Goal: Information Seeking & Learning: Learn about a topic

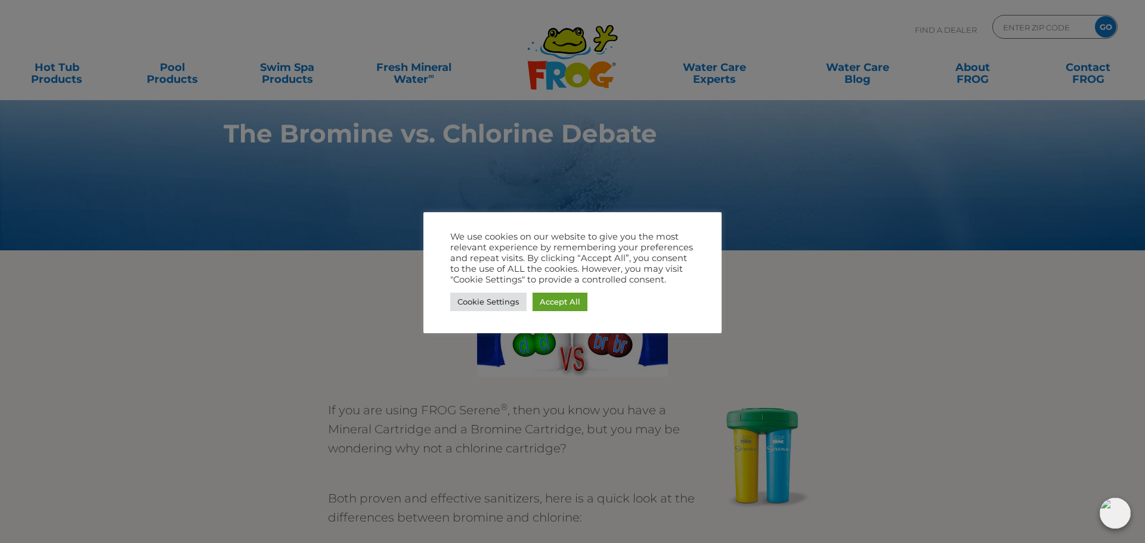
click at [799, 47] on div at bounding box center [572, 271] width 1145 height 543
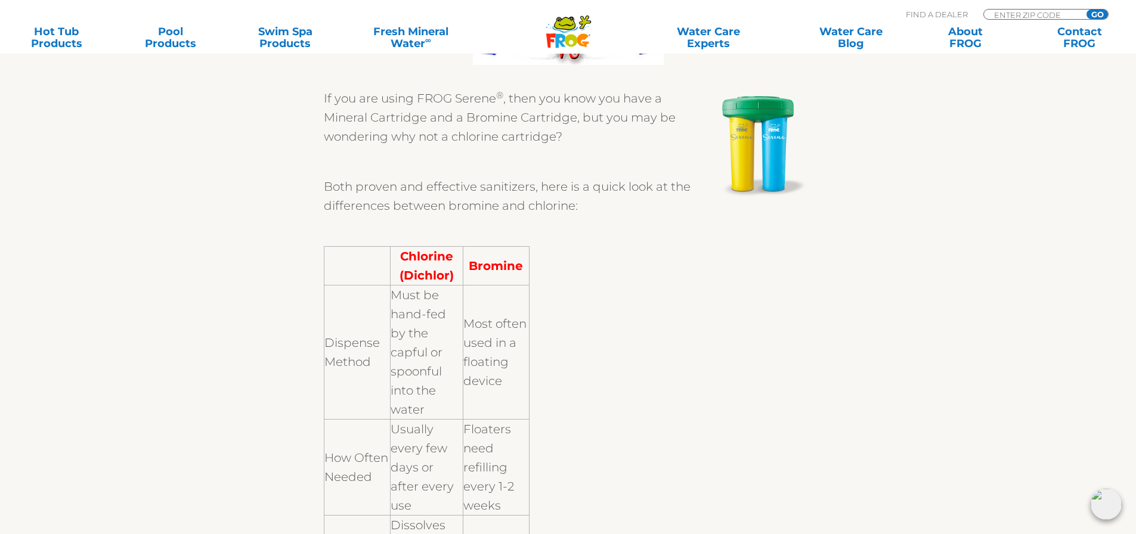
scroll to position [119, 0]
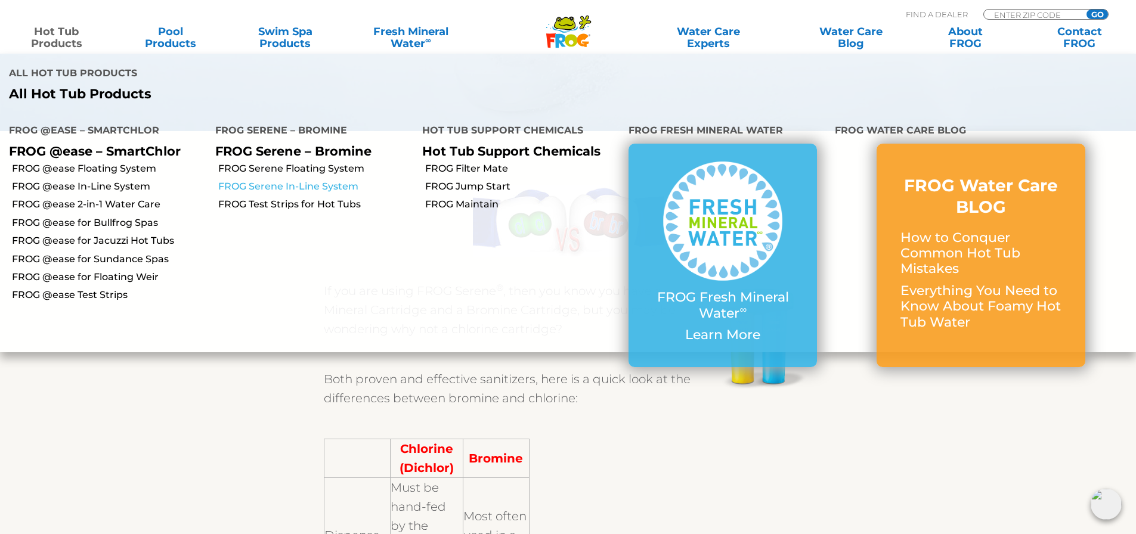
click at [258, 184] on link "FROG Serene In-Line System" at bounding box center [315, 186] width 194 height 13
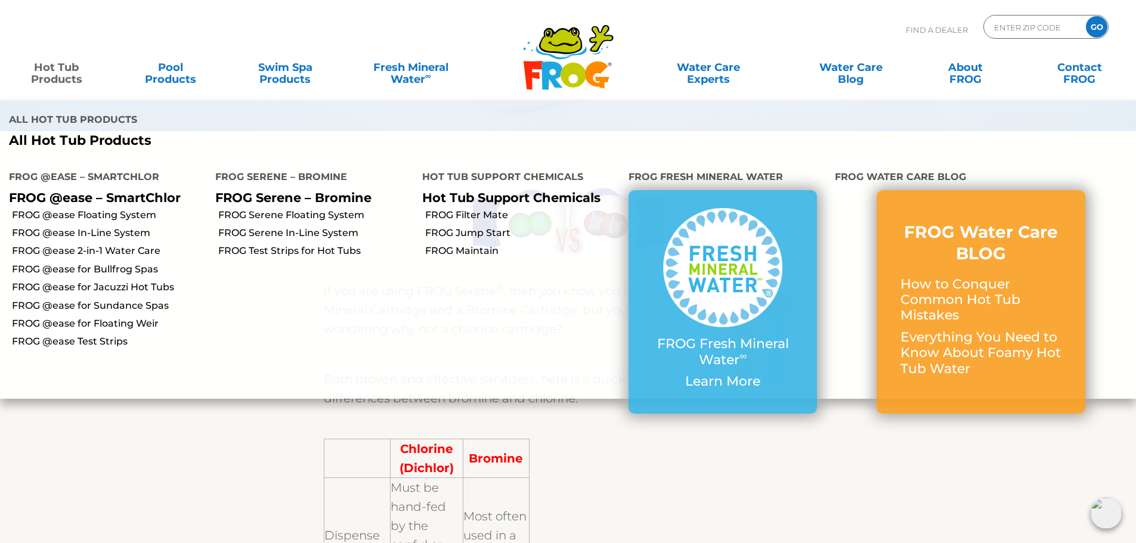
click at [72, 76] on link "Hot Tub Products" at bounding box center [56, 67] width 89 height 24
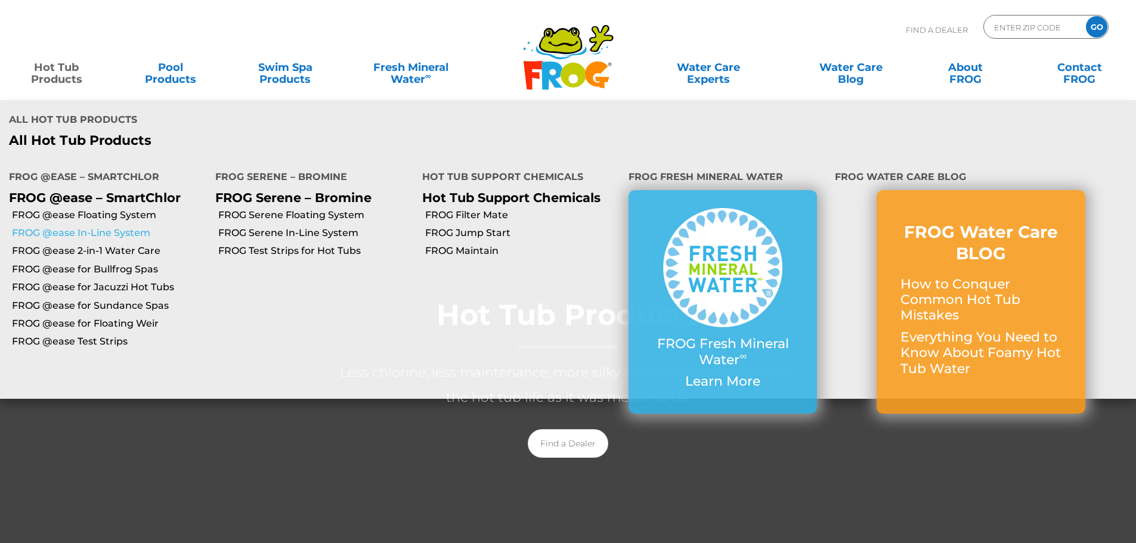
click at [93, 230] on link "FROG @ease In-Line System" at bounding box center [109, 233] width 194 height 13
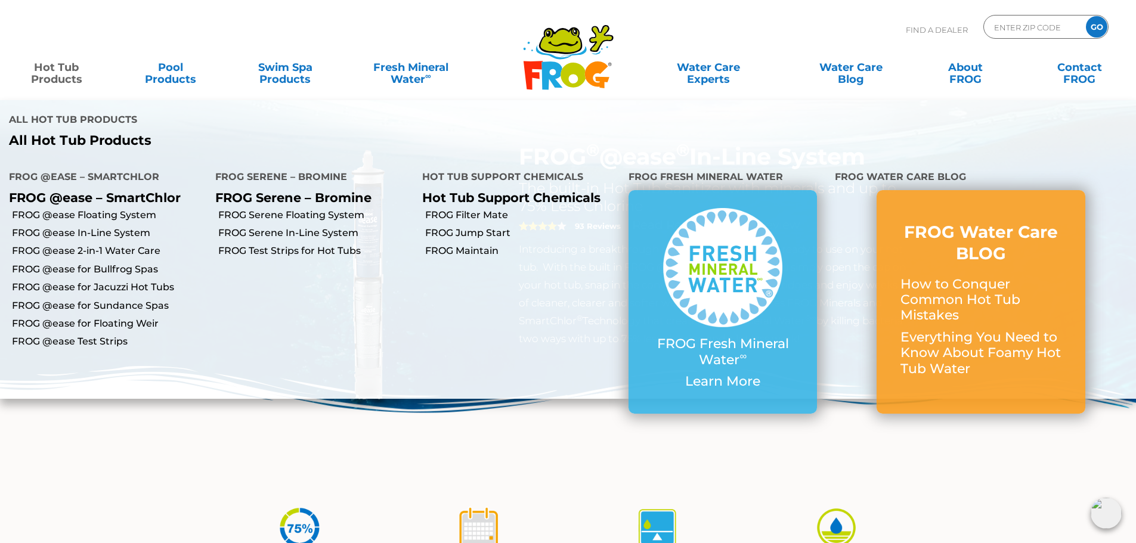
click at [69, 73] on link "Hot Tub Products" at bounding box center [56, 67] width 89 height 24
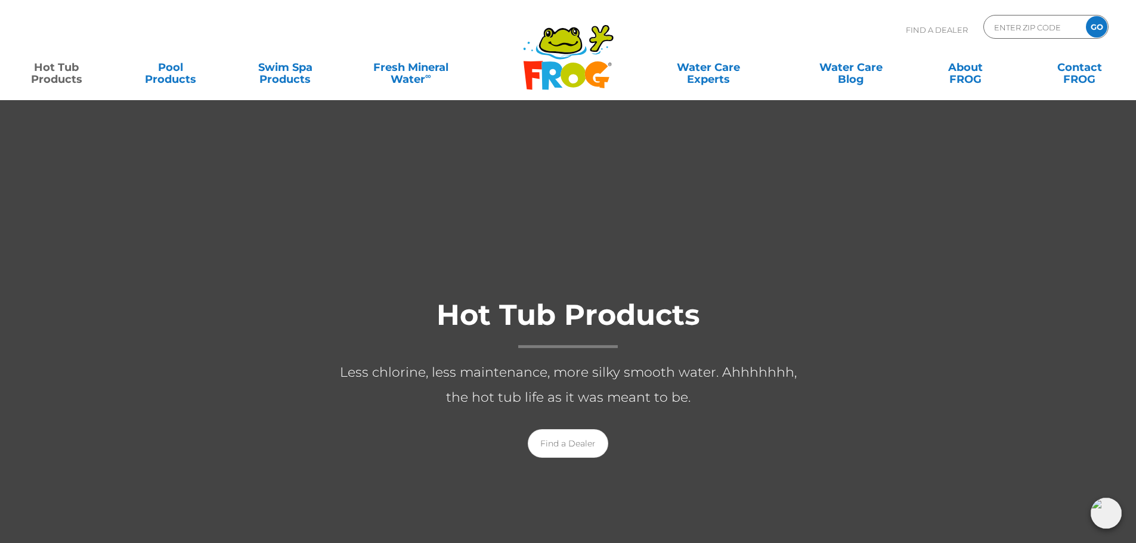
click at [57, 66] on link "Hot Tub Products" at bounding box center [56, 67] width 89 height 24
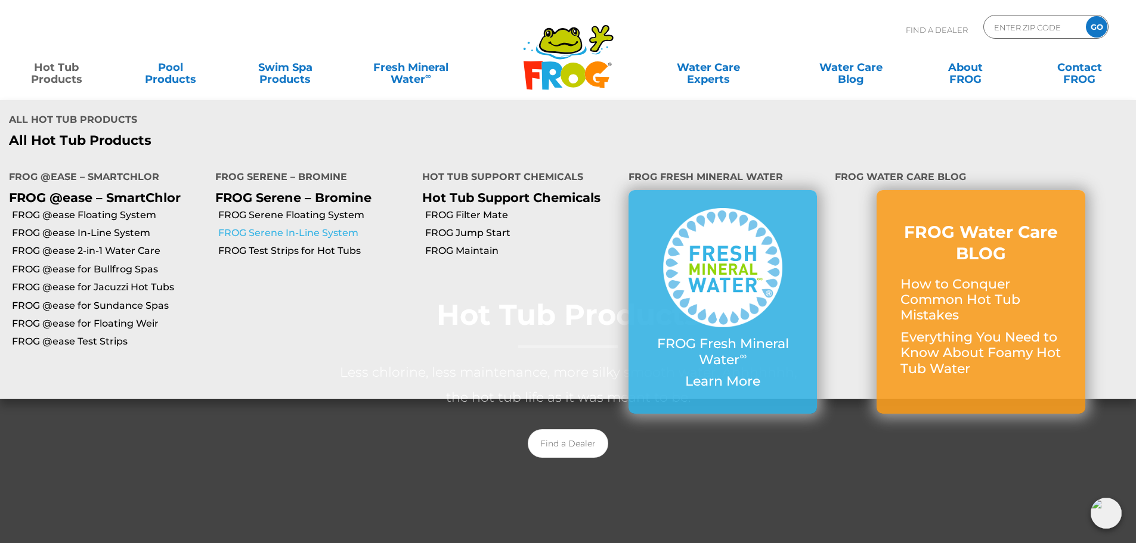
click at [321, 232] on link "FROG Serene In-Line System" at bounding box center [315, 233] width 194 height 13
